Goal: Transaction & Acquisition: Purchase product/service

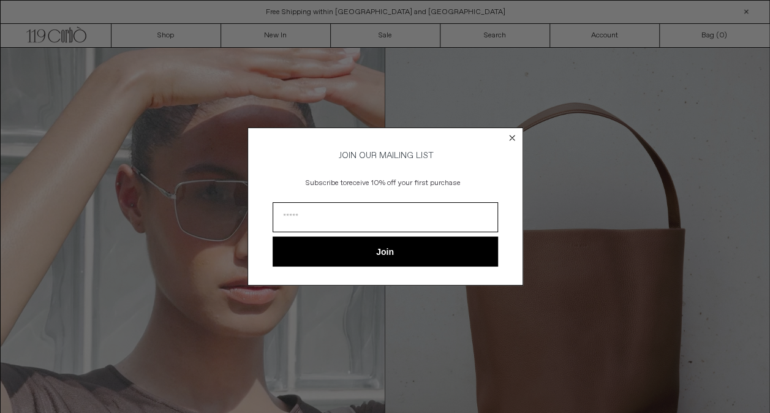
click at [513, 135] on icon "Close dialog" at bounding box center [512, 138] width 12 height 12
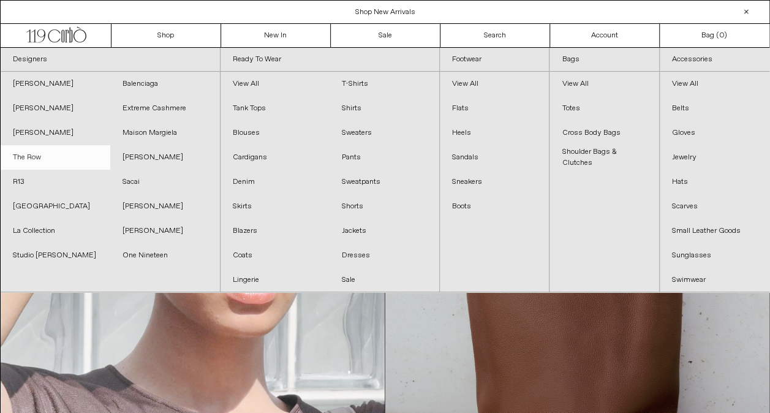
click at [24, 155] on link "The Row" at bounding box center [56, 157] width 110 height 24
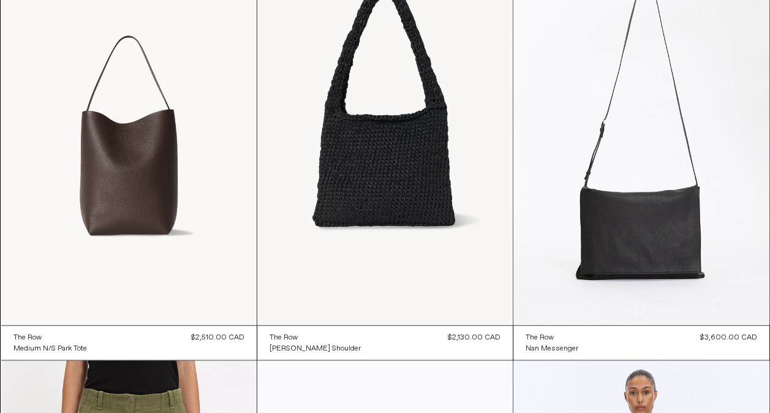
scroll to position [980, 0]
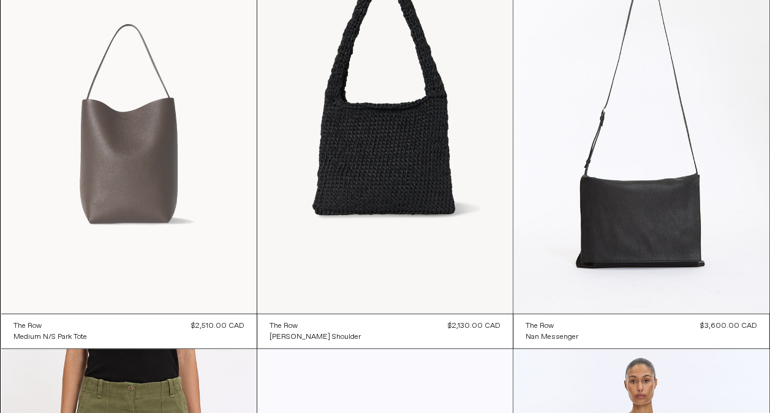
click at [107, 198] on at bounding box center [128, 121] width 255 height 383
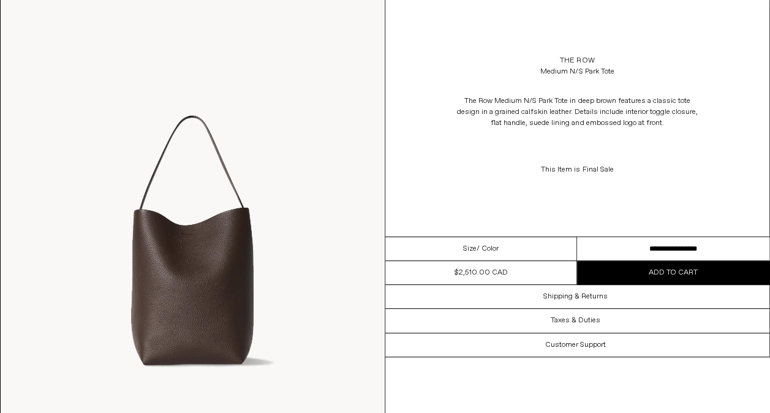
scroll to position [122, 0]
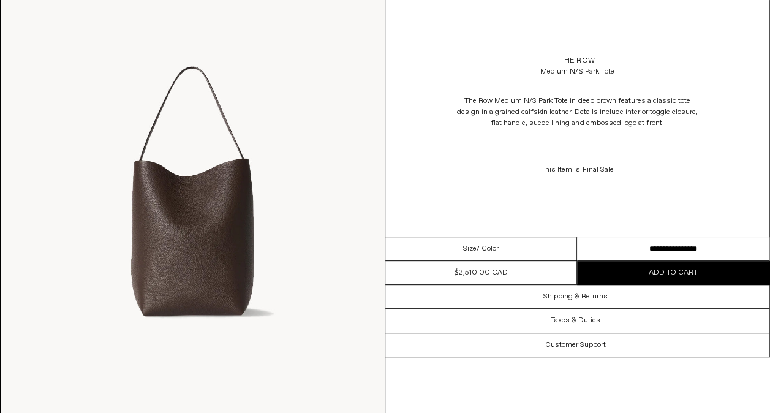
click at [660, 243] on select "**********" at bounding box center [673, 249] width 192 height 24
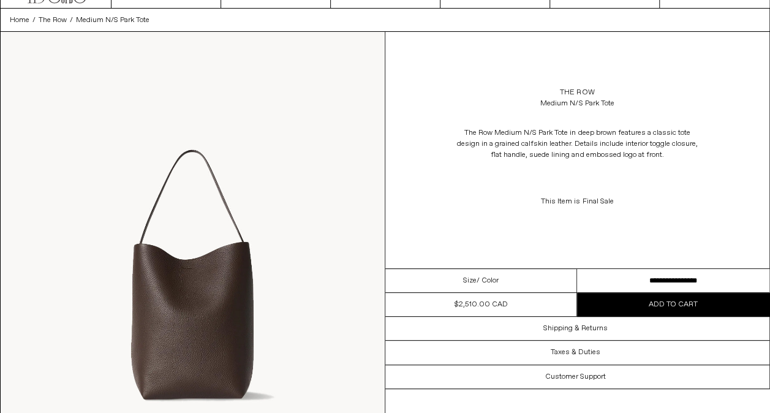
scroll to position [0, 0]
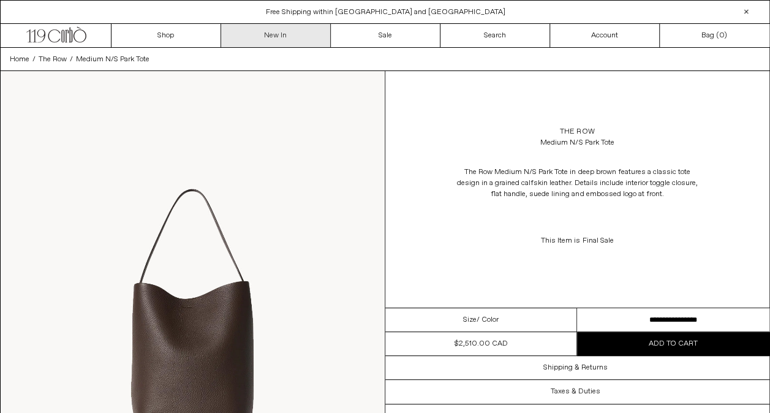
click at [272, 31] on link "New In" at bounding box center [276, 35] width 110 height 23
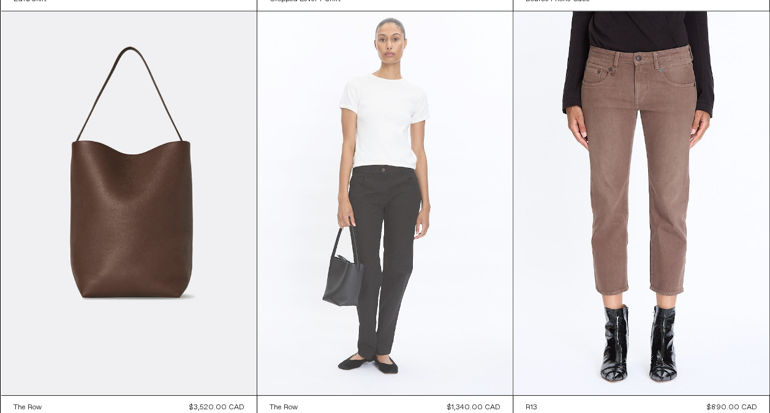
scroll to position [3814, 0]
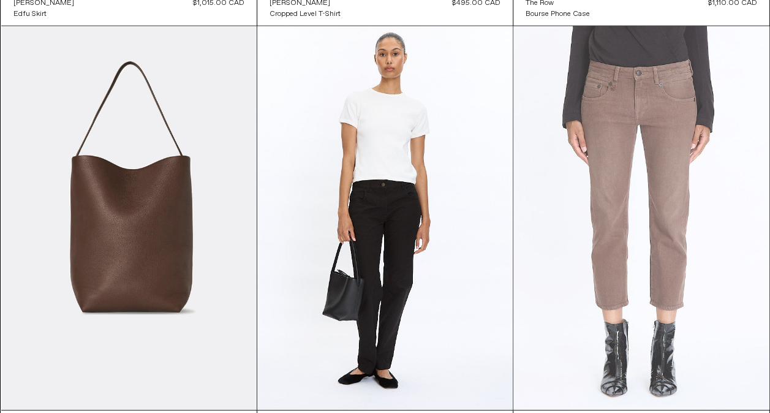
click at [604, 232] on at bounding box center [640, 217] width 255 height 383
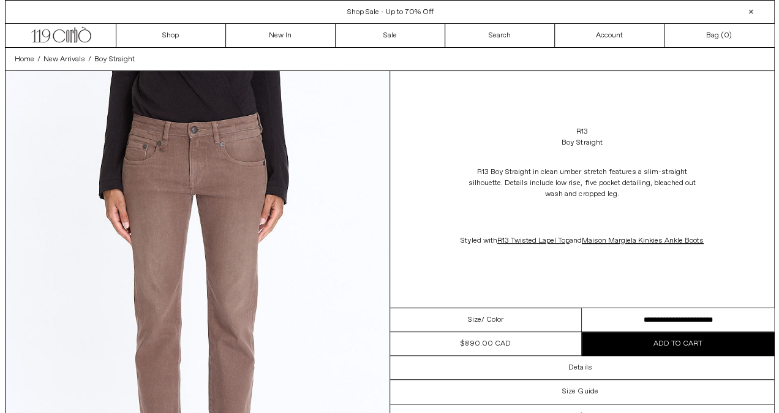
scroll to position [122, 0]
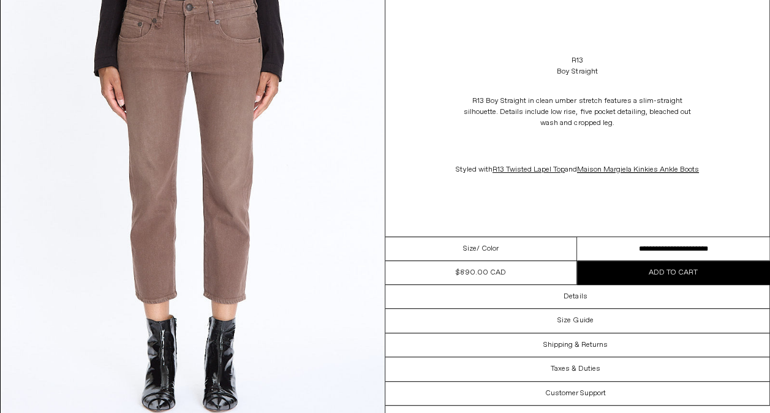
click at [615, 260] on select "**********" at bounding box center [673, 249] width 192 height 24
click at [321, 234] on img at bounding box center [193, 188] width 384 height 479
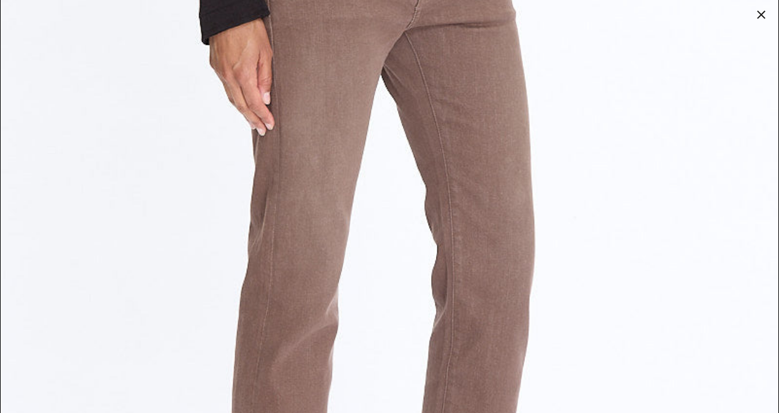
scroll to position [918, 0]
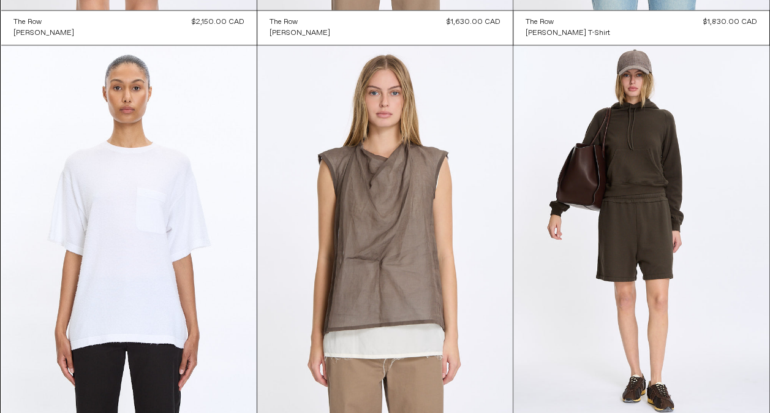
scroll to position [8025, 0]
